Goal: Information Seeking & Learning: Learn about a topic

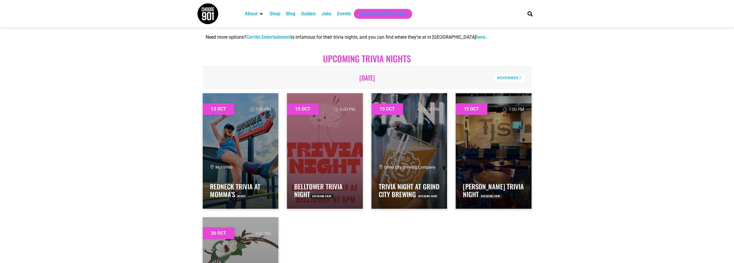
scroll to position [202, 0]
click at [426, 147] on link at bounding box center [409, 150] width 76 height 115
click at [507, 189] on link "[PERSON_NAME] Trivia Night" at bounding box center [493, 191] width 61 height 18
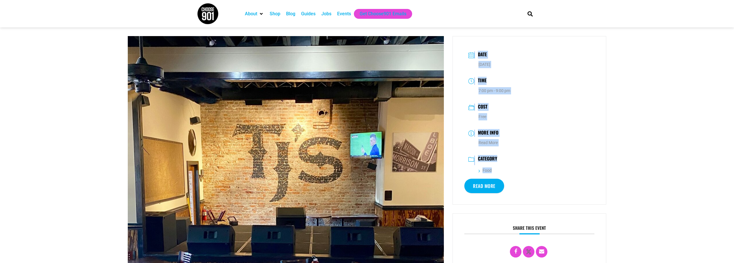
drag, startPoint x: 509, startPoint y: 169, endPoint x: 460, endPoint y: 50, distance: 128.7
click at [460, 50] on div "Date [DATE] Time 7:00 pm - 9:00 pm Cost Free More Info Read More Category Food …" at bounding box center [529, 120] width 154 height 168
click at [463, 47] on div "Date [DATE] Time 7:00 pm - 9:00 pm Cost Free More Info Read More Category Food …" at bounding box center [529, 120] width 154 height 168
drag, startPoint x: 470, startPoint y: 46, endPoint x: 505, endPoint y: 164, distance: 123.2
click at [505, 164] on div "Date [DATE] Time 7:00 pm - 9:00 pm Cost Free More Info Read More Category Food …" at bounding box center [529, 120] width 154 height 168
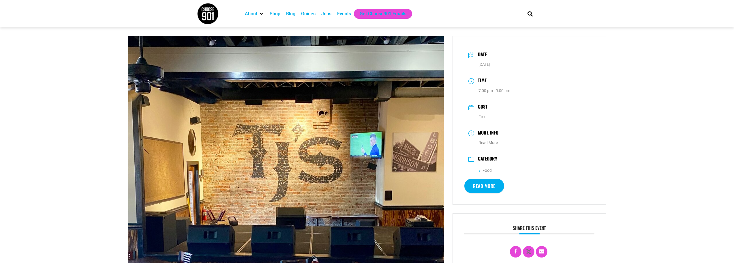
click at [528, 165] on div "Category Food" at bounding box center [529, 163] width 130 height 23
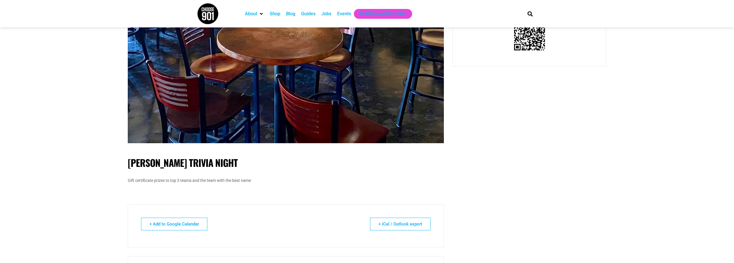
scroll to position [346, 0]
